Goal: Information Seeking & Learning: Learn about a topic

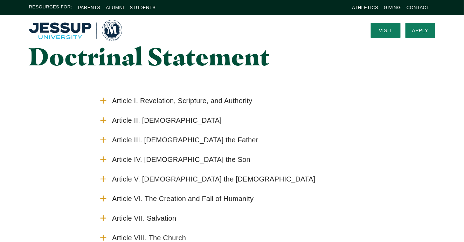
scroll to position [35, 0]
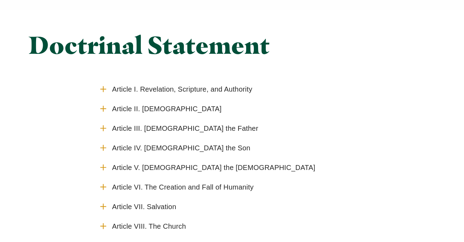
click at [102, 88] on icon "Accordion" at bounding box center [103, 89] width 9 height 9
click at [0, 0] on input "Article I. Revelation, Scripture, and Authority" at bounding box center [0, 0] width 0 height 0
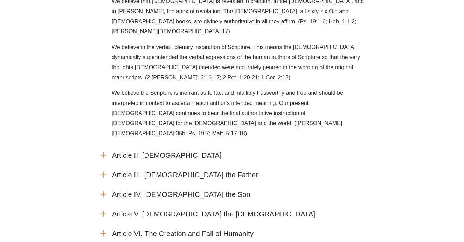
scroll to position [140, 0]
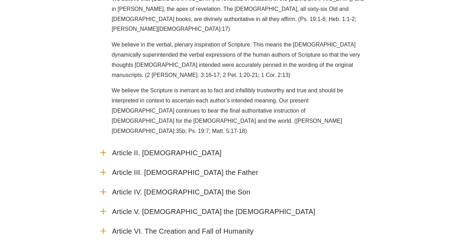
click at [103, 151] on use "Accordion" at bounding box center [103, 153] width 5 height 5
click at [0, 0] on input "Article II. The Divine Trinity" at bounding box center [0, 0] width 0 height 0
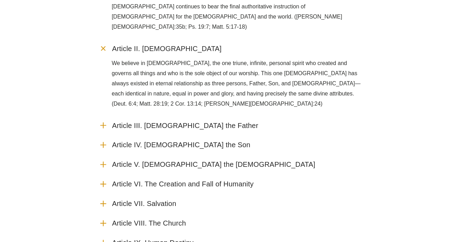
scroll to position [245, 0]
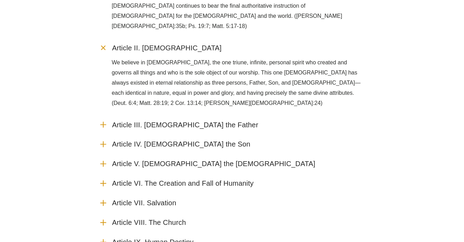
click at [103, 140] on icon "Accordion" at bounding box center [103, 144] width 9 height 9
click at [0, 0] on input "Article IV. God the Son" at bounding box center [0, 0] width 0 height 0
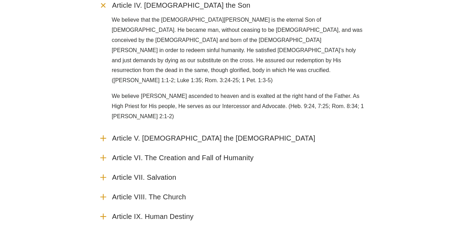
scroll to position [385, 0]
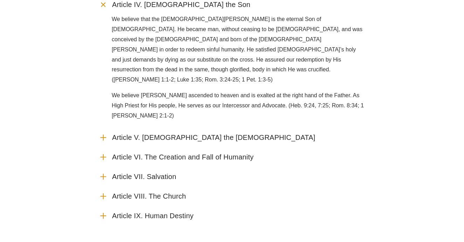
click at [103, 172] on icon "Accordion" at bounding box center [103, 176] width 9 height 9
click at [0, 0] on input "Article VII. Salvation" at bounding box center [0, 0] width 0 height 0
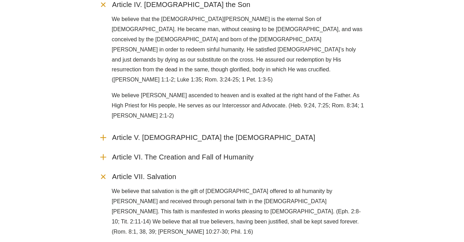
click at [0, 0] on input "Article IX. Human Destiny" at bounding box center [0, 0] width 0 height 0
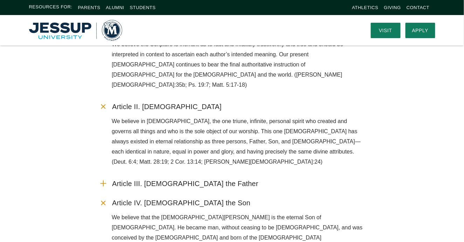
scroll to position [35, 0]
